Goal: Check status: Check status

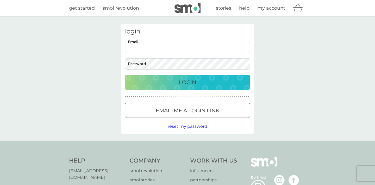
type input "[PERSON_NAME][EMAIL_ADDRESS][DOMAIN_NAME]"
click at [188, 82] on button "Login" at bounding box center [187, 82] width 125 height 15
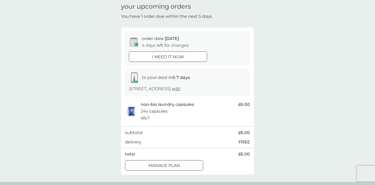
scroll to position [24, 0]
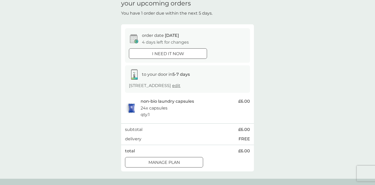
click at [206, 56] on div "i need it now" at bounding box center [168, 53] width 78 height 7
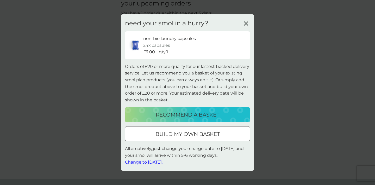
click at [163, 160] on span "Change to [DATE]." at bounding box center [144, 161] width 38 height 5
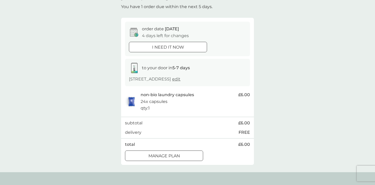
scroll to position [41, 0]
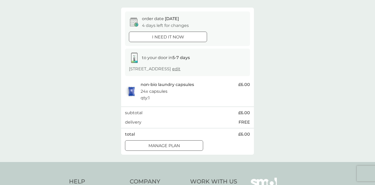
click at [182, 36] on p "i need it now" at bounding box center [168, 37] width 32 height 7
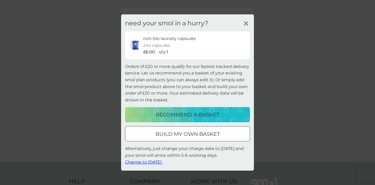
click at [163, 161] on span "Change to [DATE]." at bounding box center [144, 161] width 38 height 5
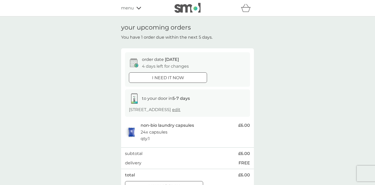
scroll to position [0, 0]
